Goal: Communication & Community: Connect with others

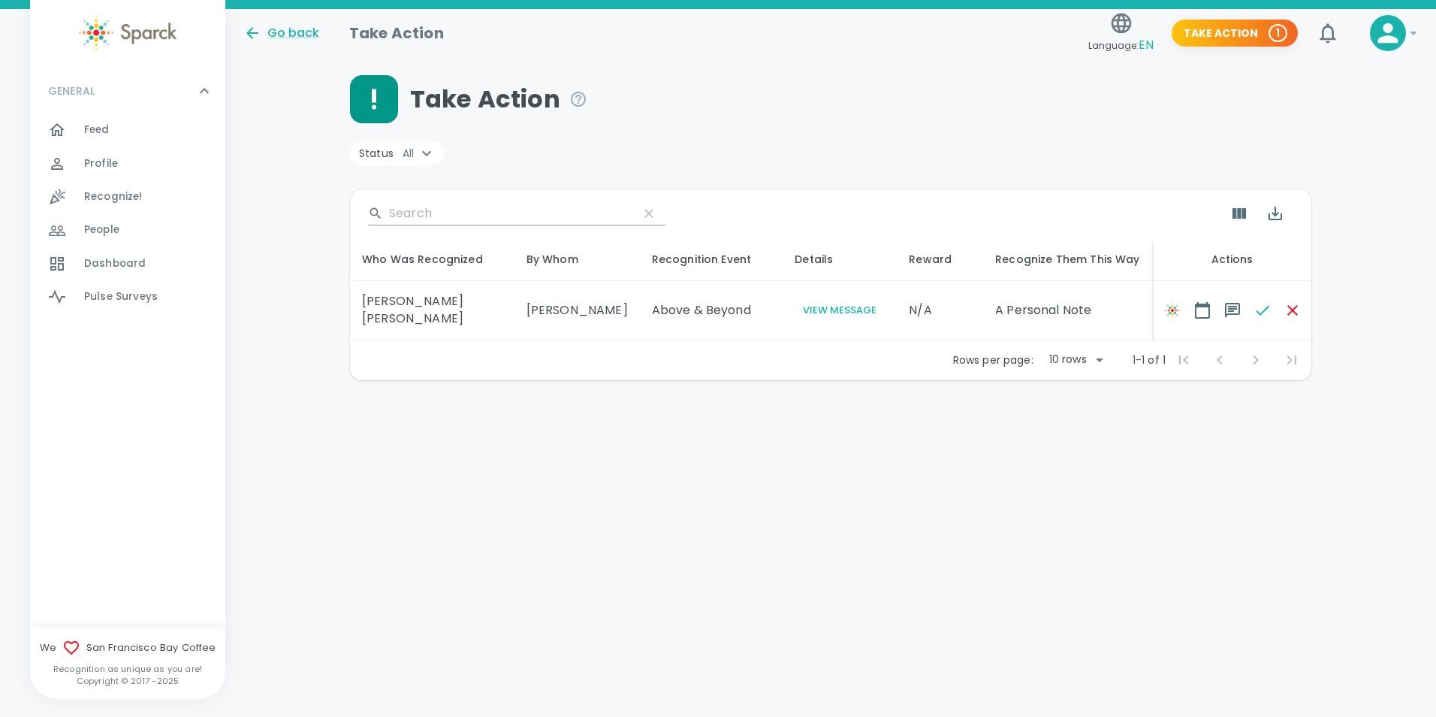
click at [796, 309] on button "View Message" at bounding box center [840, 310] width 90 height 17
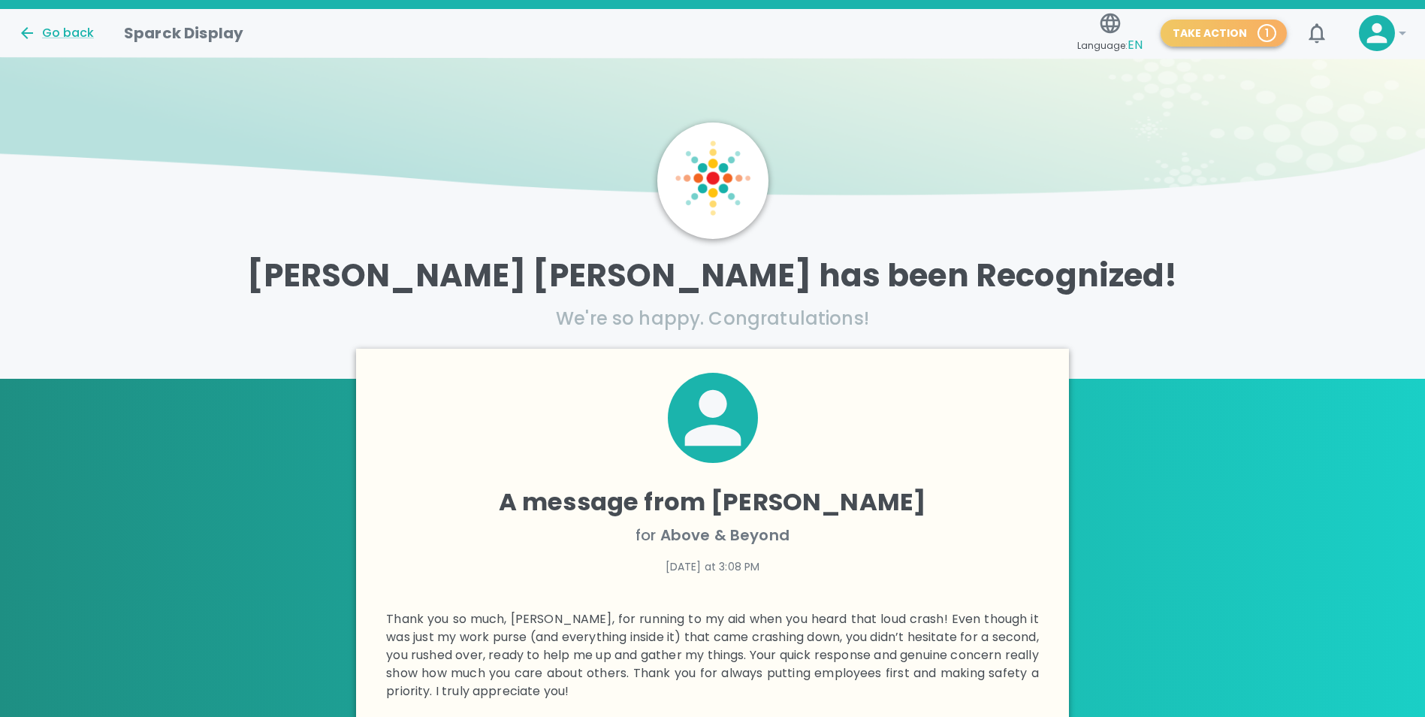
click at [1239, 34] on button "Take Action 1" at bounding box center [1224, 34] width 126 height 28
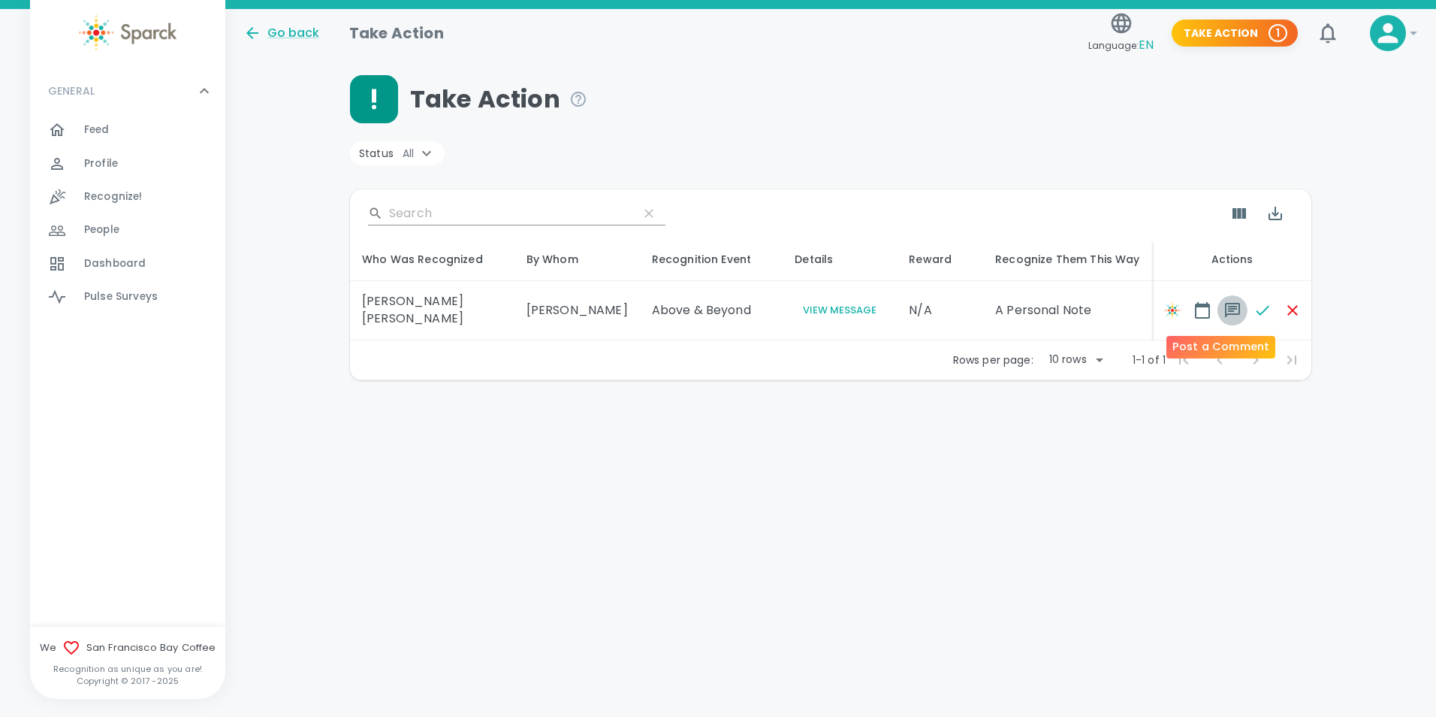
click at [1225, 312] on icon "button" at bounding box center [1232, 310] width 15 height 15
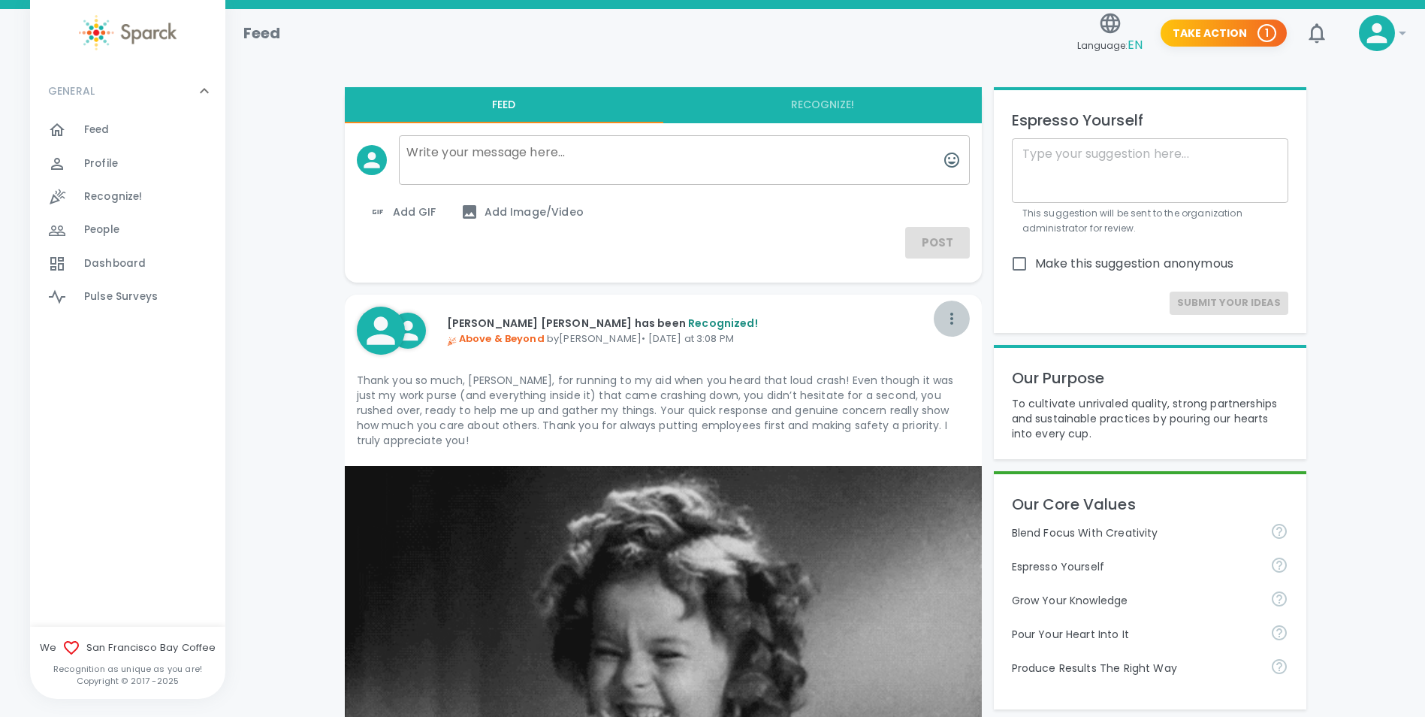
click at [948, 322] on icon "button" at bounding box center [952, 318] width 18 height 18
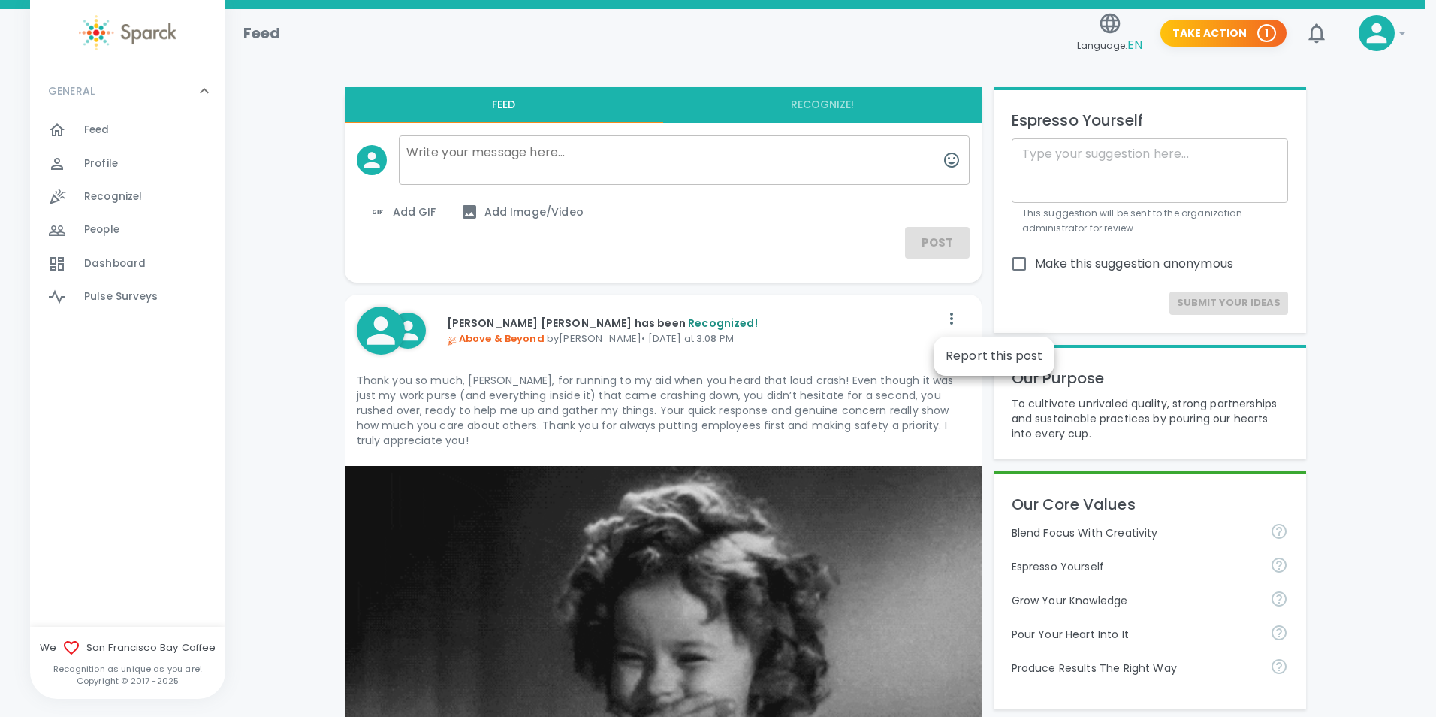
click at [888, 325] on div at bounding box center [718, 358] width 1436 height 717
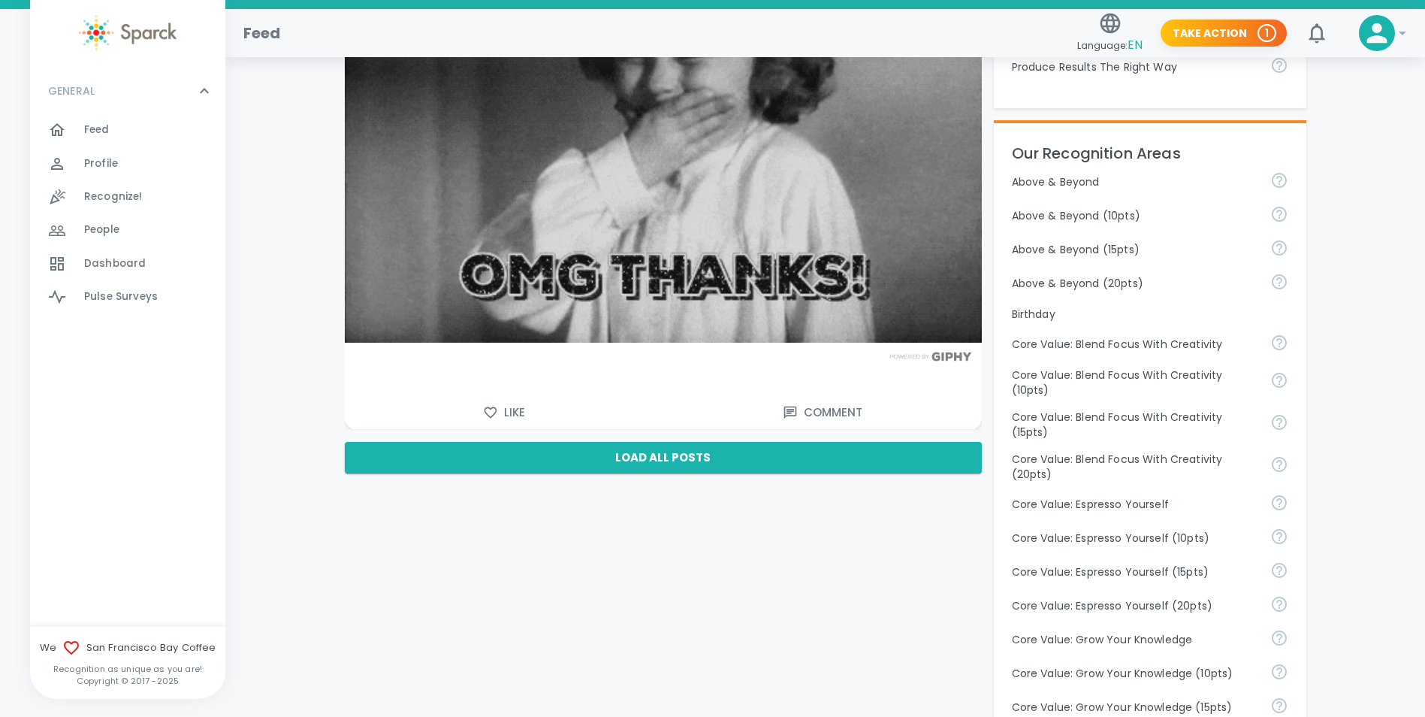
scroll to position [526, 0]
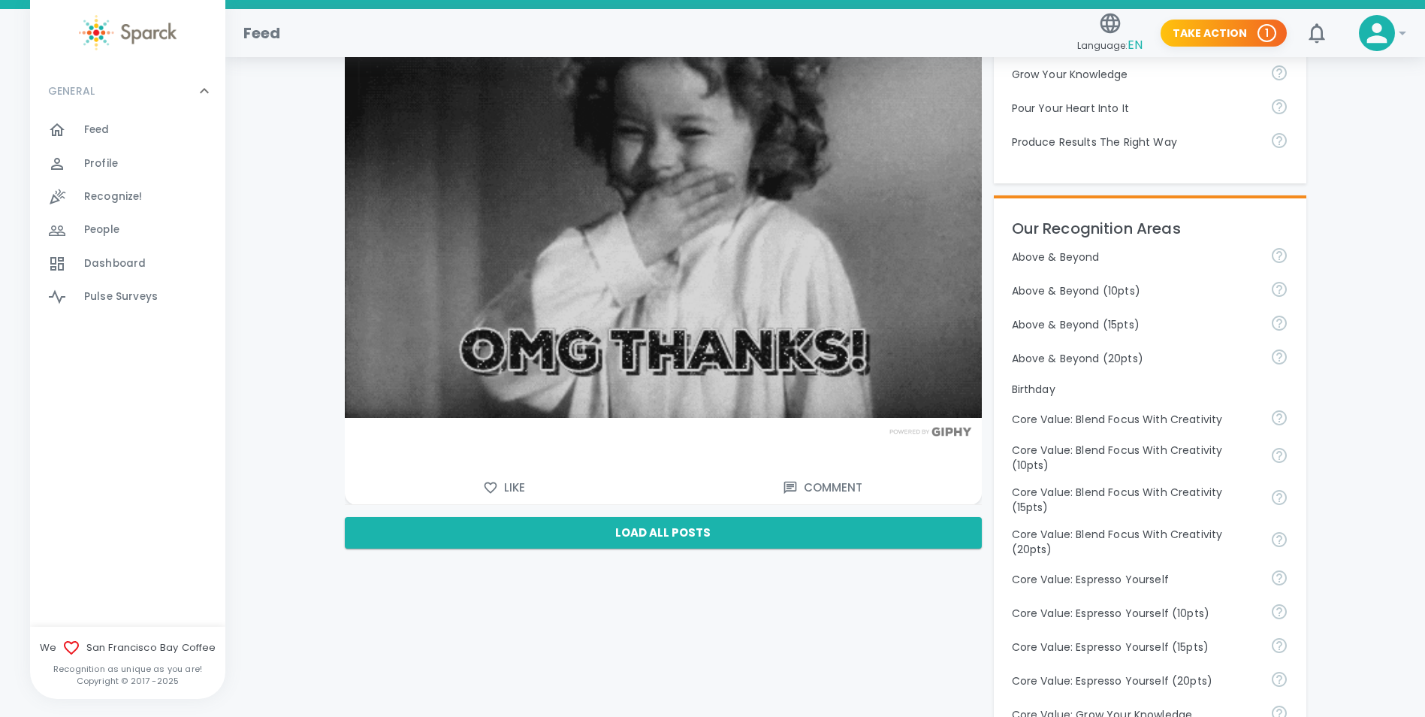
click at [489, 482] on icon "button" at bounding box center [490, 487] width 13 height 11
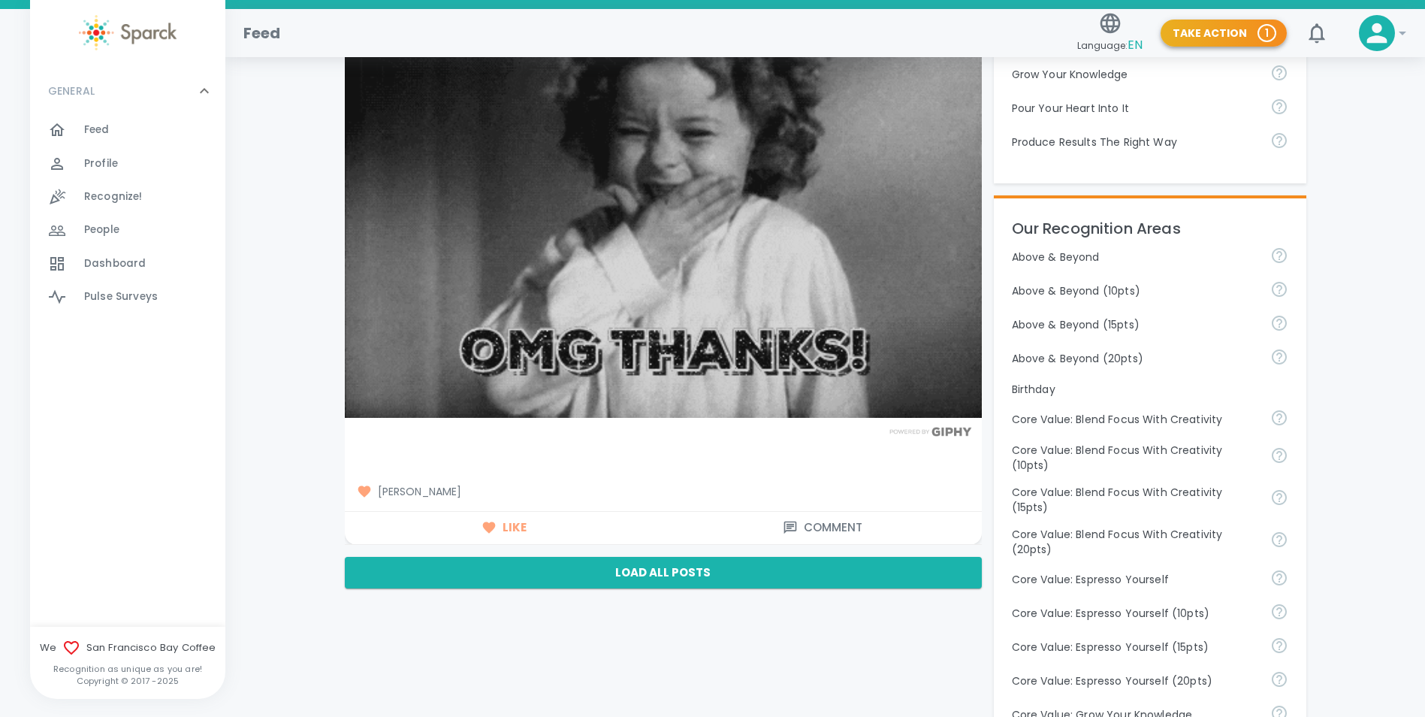
click at [1252, 32] on button "Take Action 1" at bounding box center [1224, 34] width 126 height 28
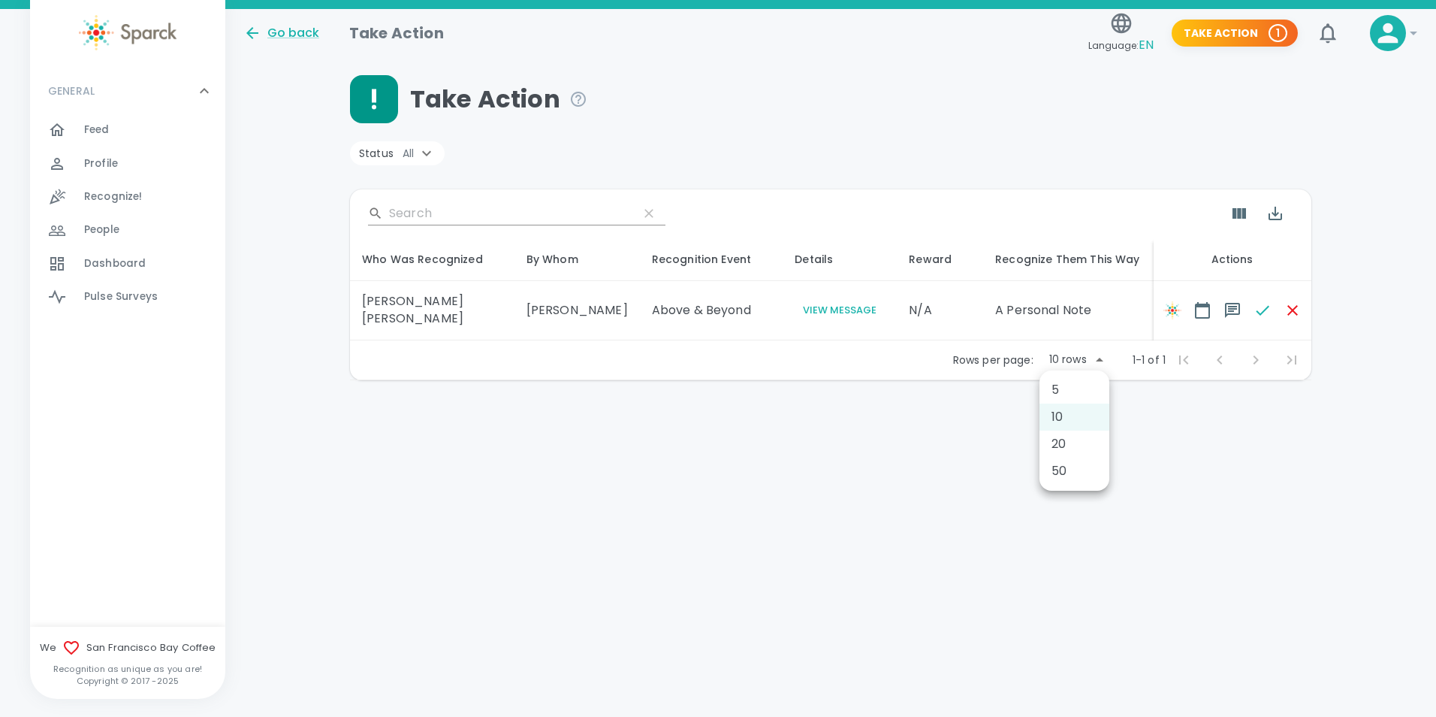
click at [1101, 359] on body "Skip Navigation Go back Take Action Language: EN Take Action 1 ! GENERAL 0 Feed…" at bounding box center [718, 229] width 1436 height 458
click at [1101, 359] on div at bounding box center [718, 358] width 1436 height 717
click at [1254, 309] on icon "button" at bounding box center [1263, 310] width 18 height 18
click at [1273, 26] on button "Take Action 1" at bounding box center [1235, 34] width 126 height 28
click at [89, 125] on span "Feed" at bounding box center [97, 129] width 26 height 15
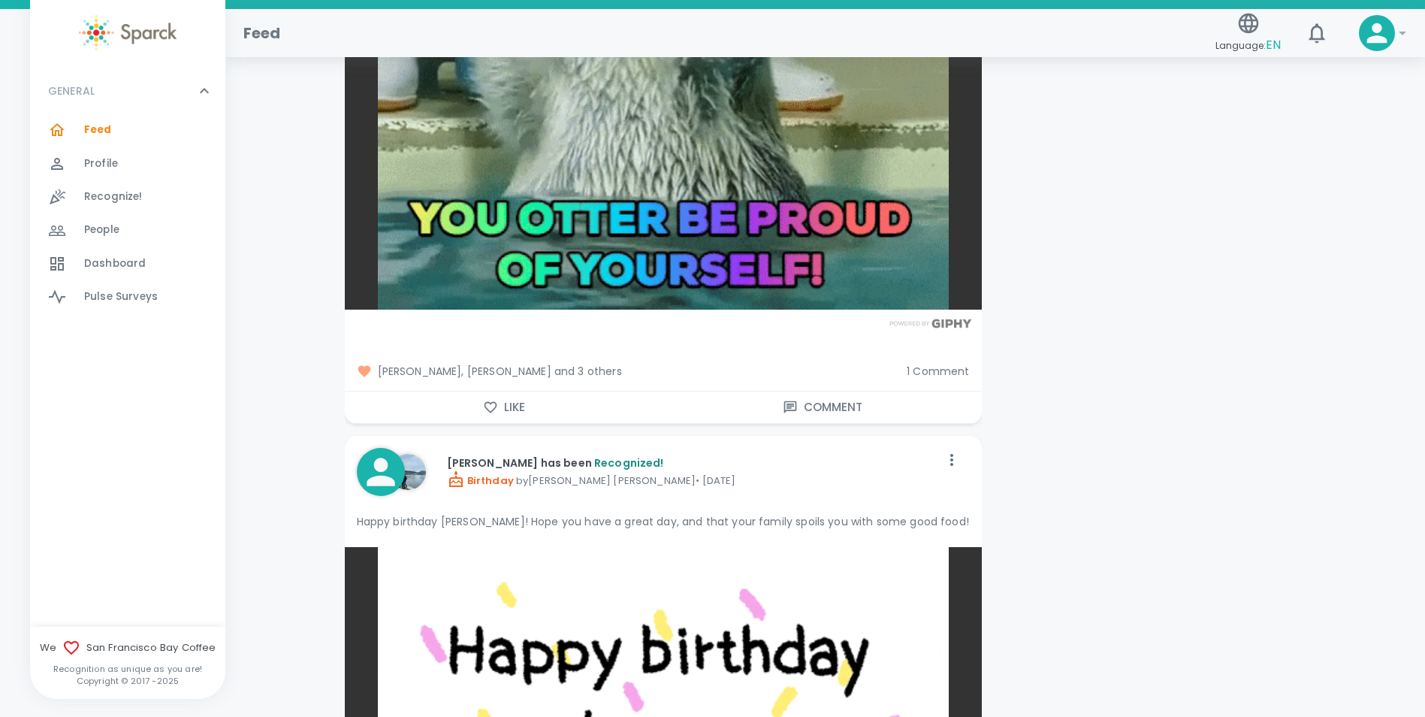
scroll to position [2329, 0]
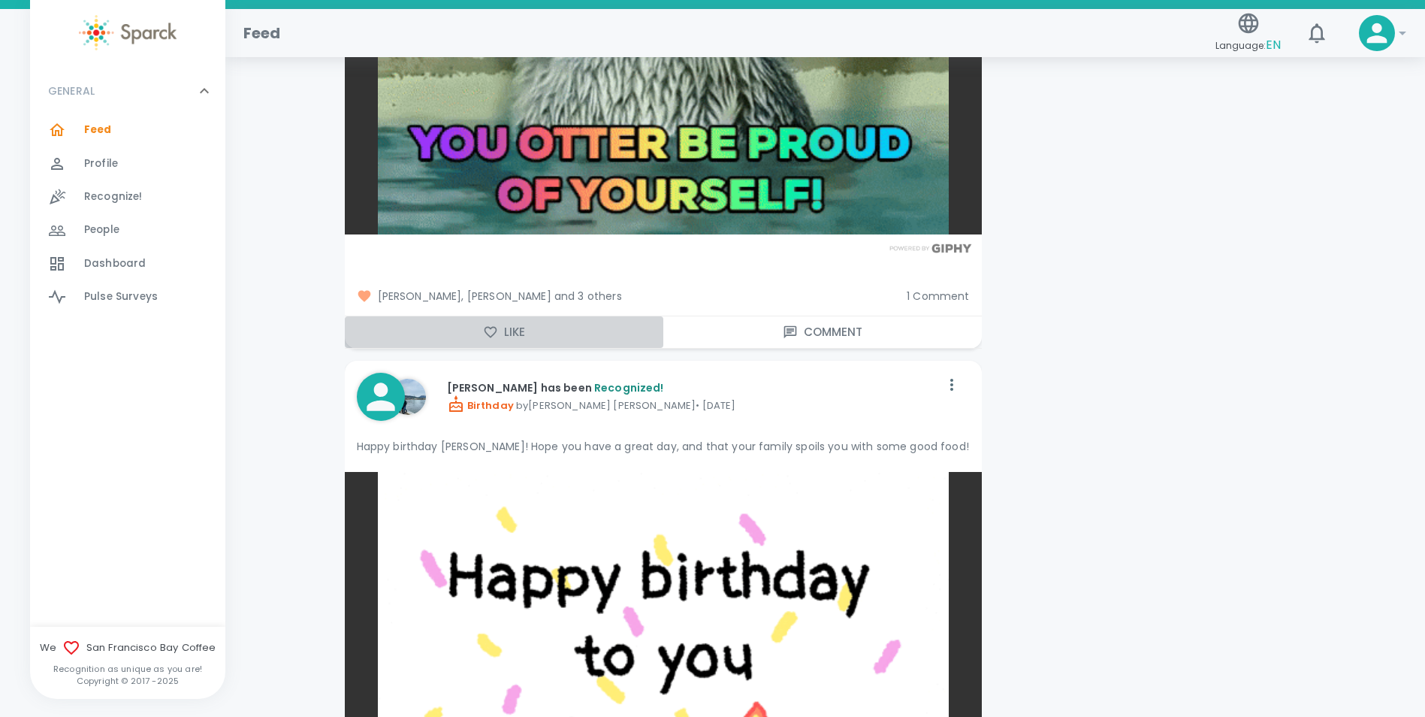
click at [494, 325] on icon "button" at bounding box center [490, 332] width 15 height 15
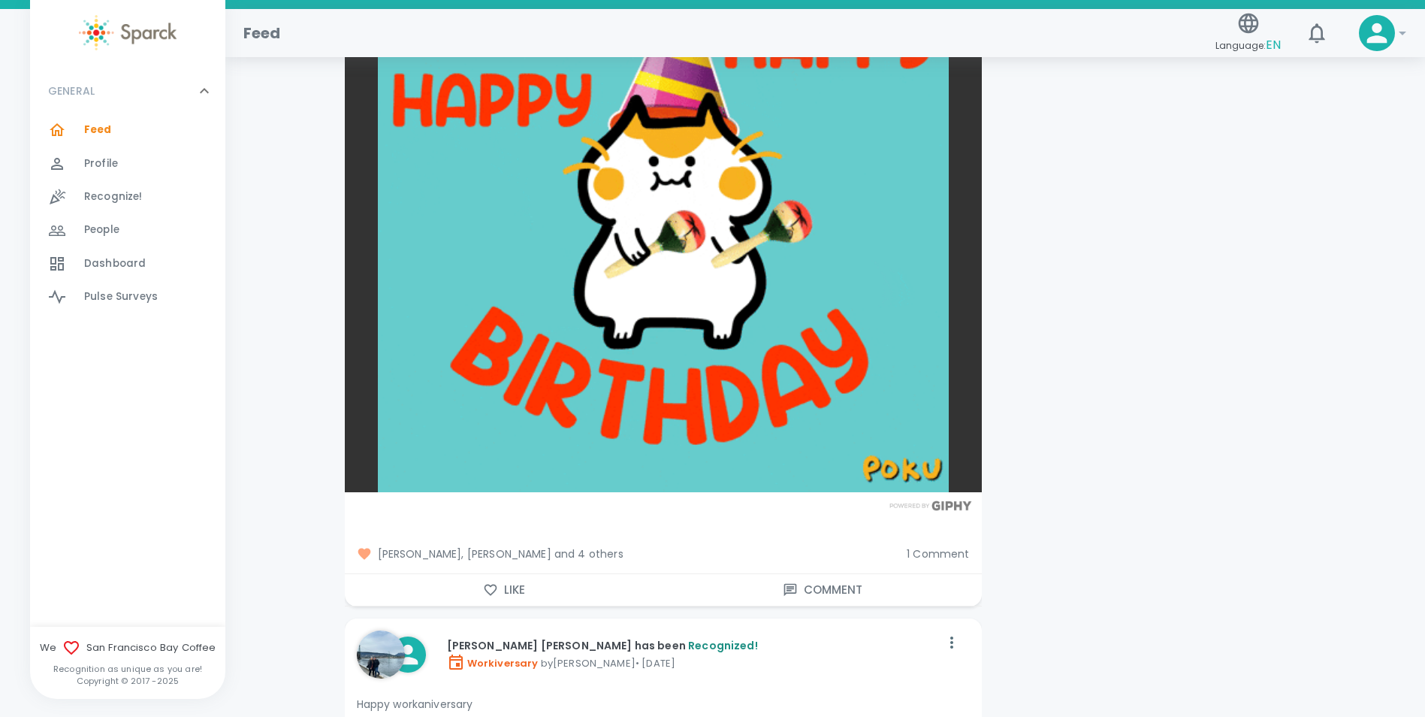
scroll to position [4507, 0]
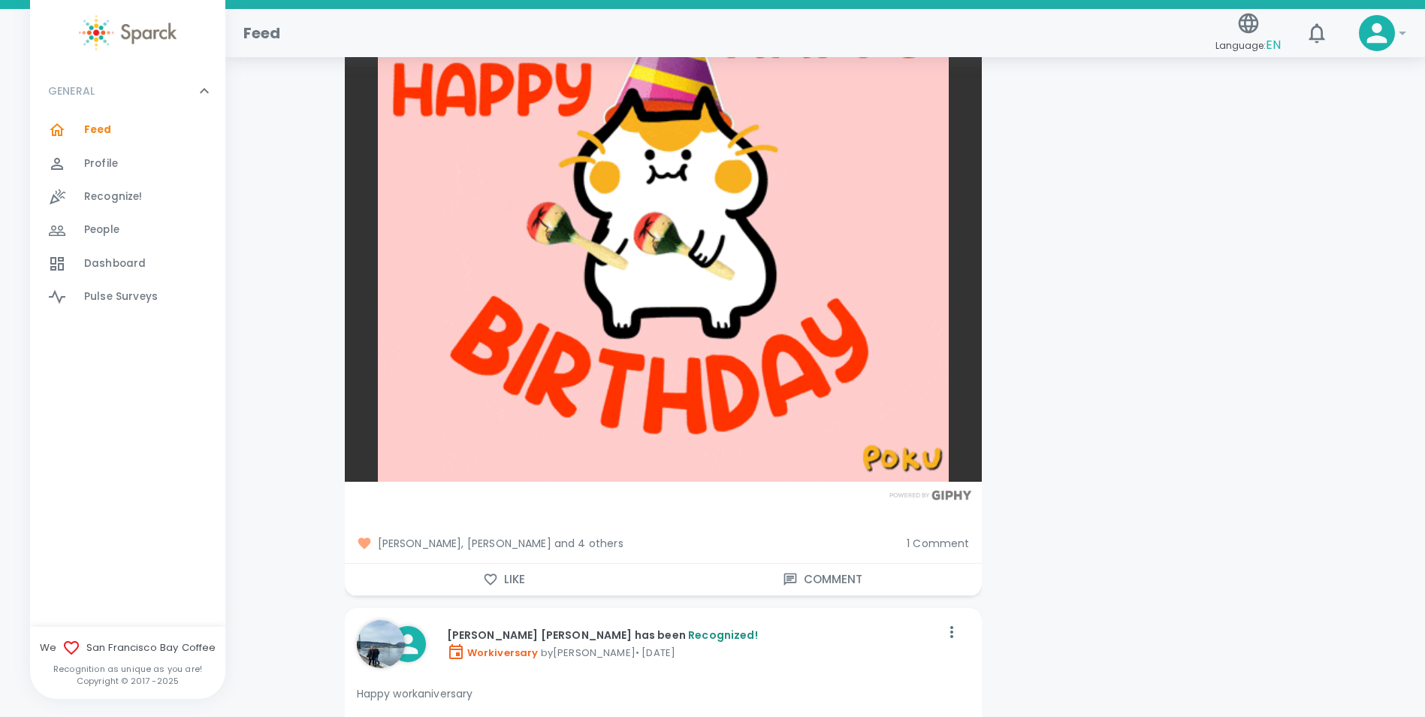
click at [484, 572] on icon "button" at bounding box center [490, 579] width 15 height 15
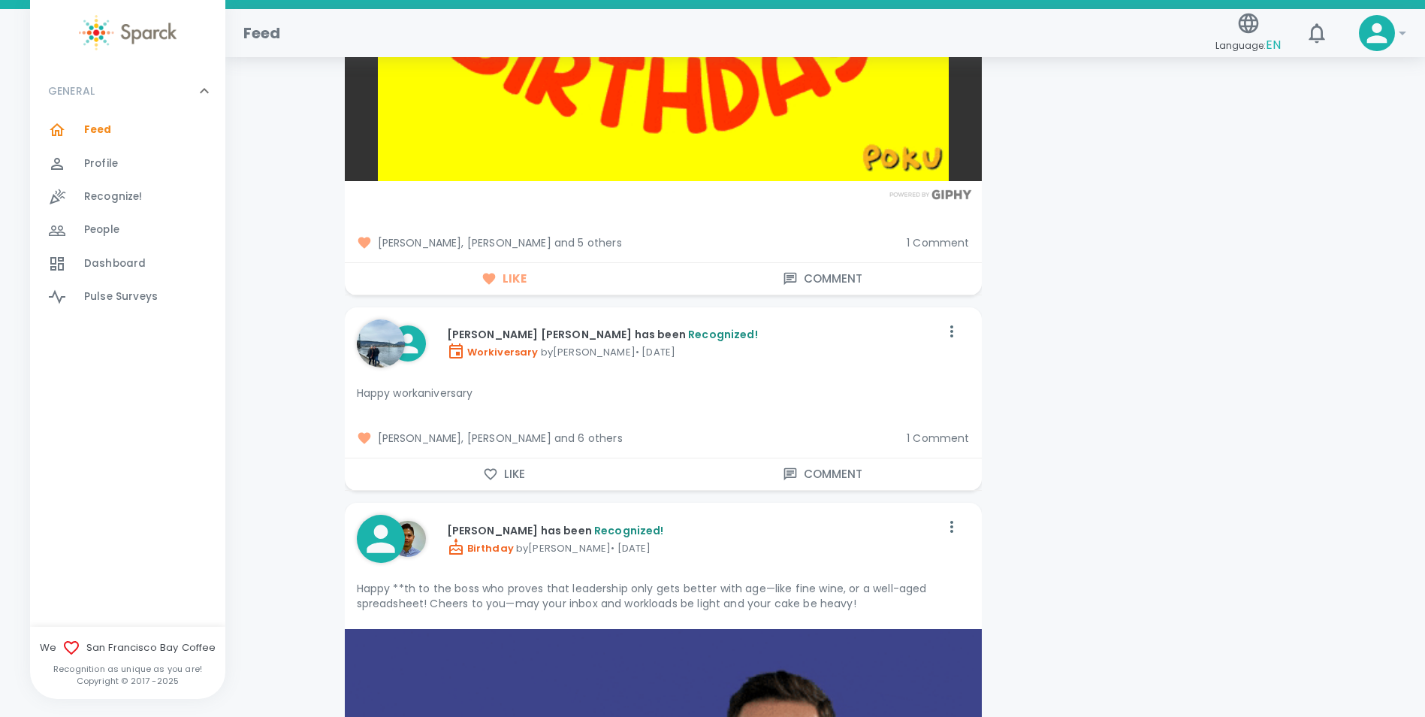
scroll to position [4883, 0]
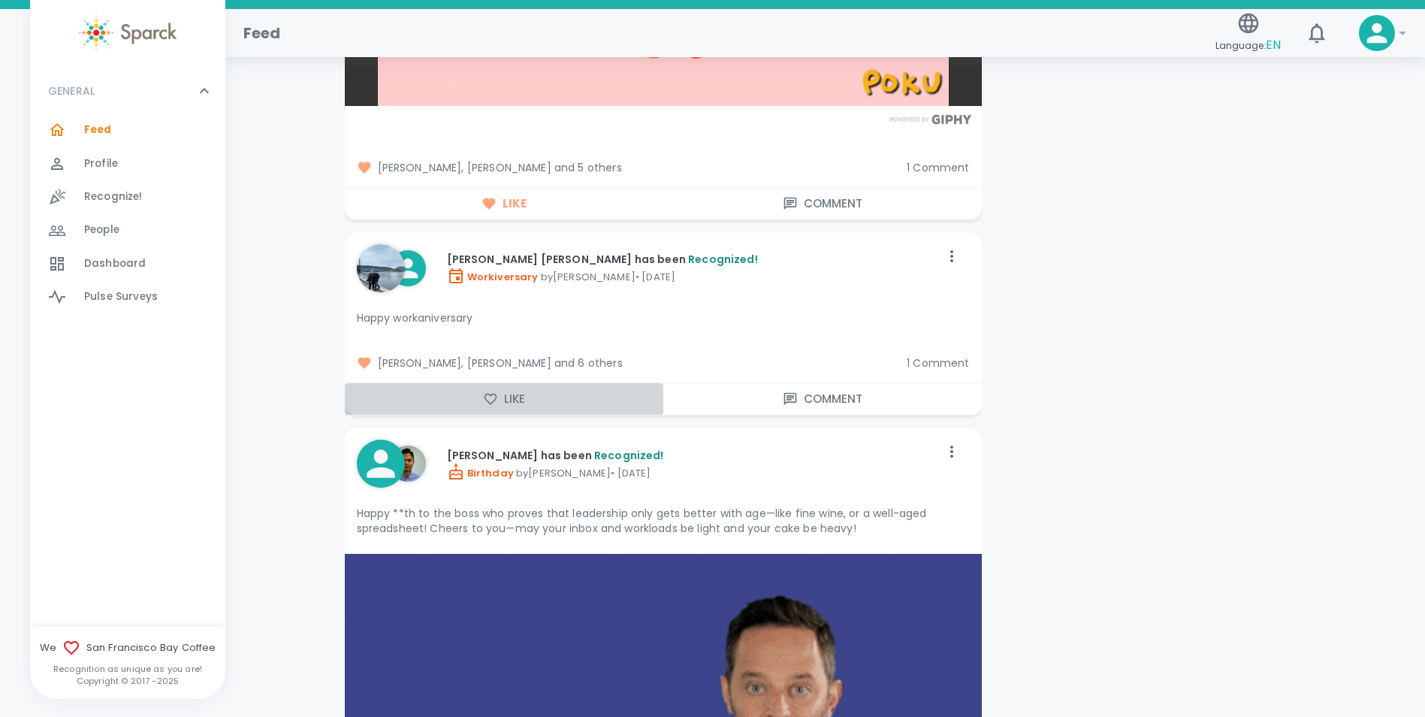
click at [492, 391] on icon "button" at bounding box center [490, 398] width 15 height 15
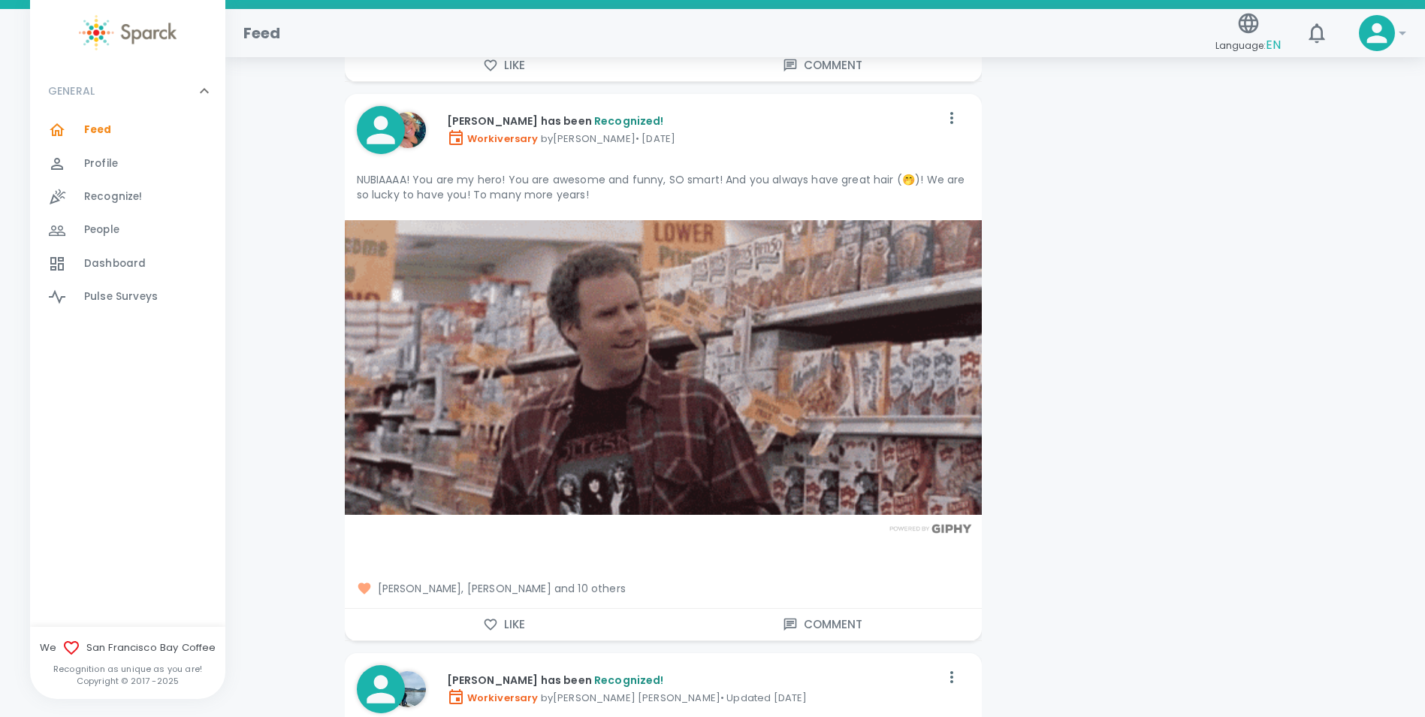
scroll to position [9615, 0]
